Goal: Submit feedback/report problem

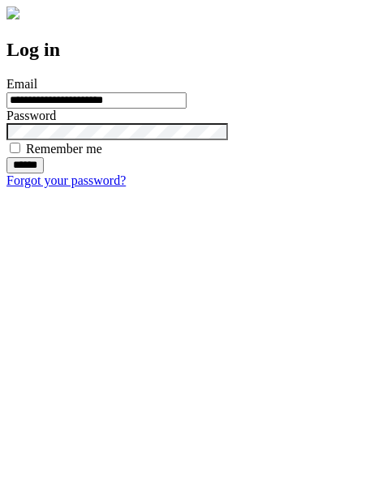
type input "**********"
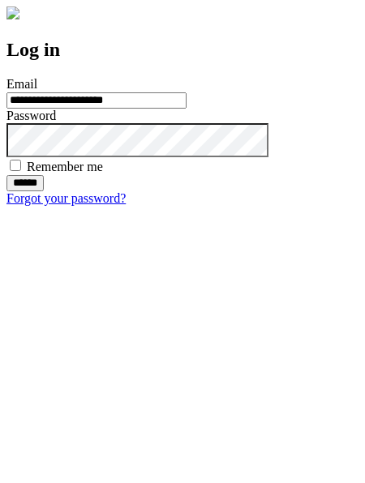
click at [44, 191] on input "******" at bounding box center [24, 183] width 37 height 16
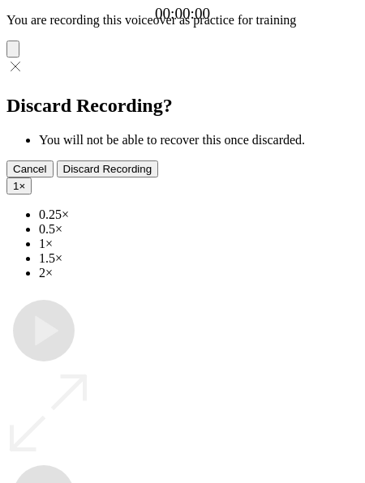
type input "**********"
